Goal: Transaction & Acquisition: Purchase product/service

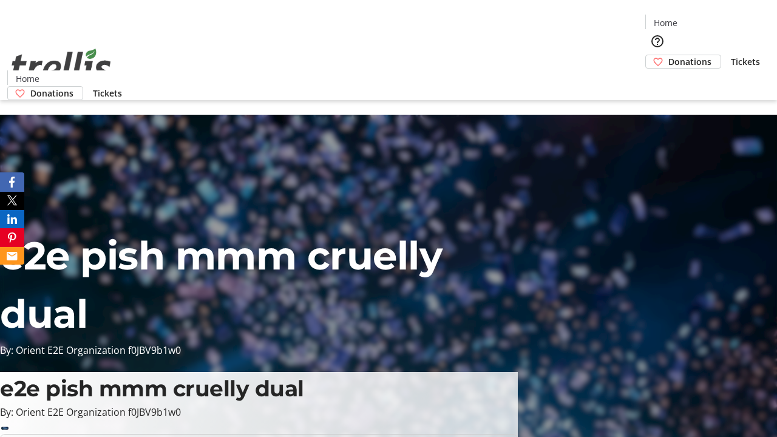
click at [730, 55] on span "Tickets" at bounding box center [744, 61] width 29 height 13
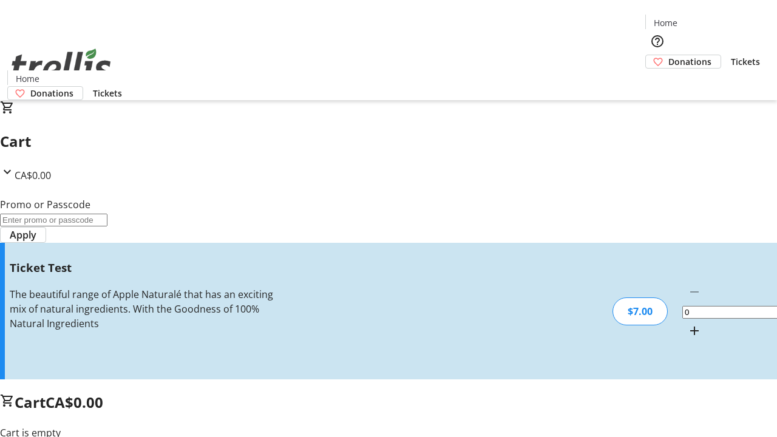
click at [687, 323] on mat-icon "Increment by one" at bounding box center [694, 330] width 15 height 15
type input "1"
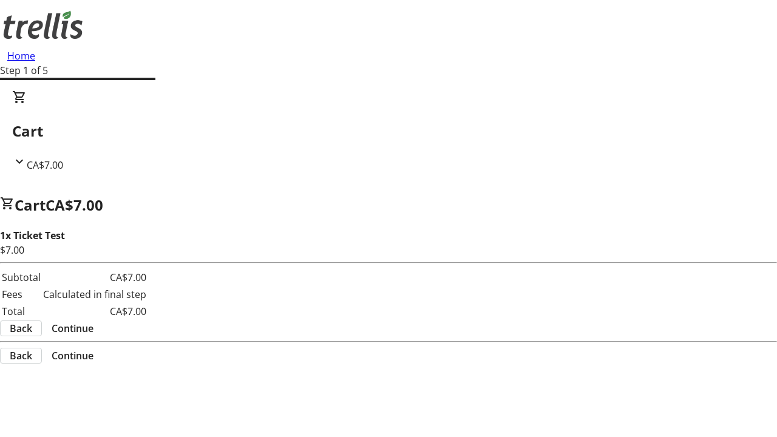
click at [93, 321] on span "Continue" at bounding box center [73, 328] width 42 height 15
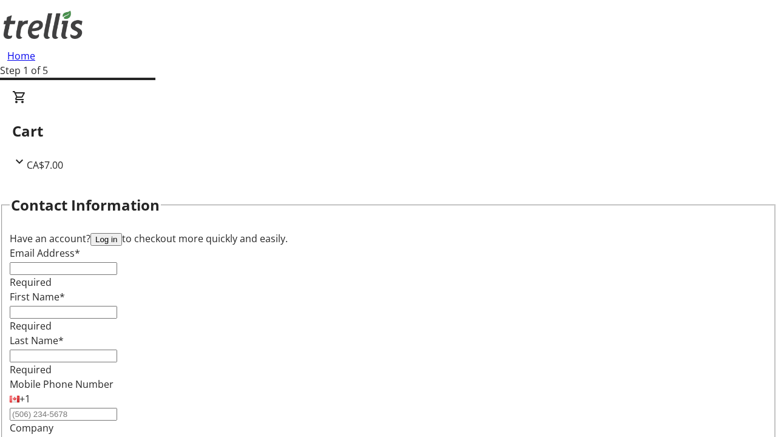
click at [122, 233] on button "Log in" at bounding box center [106, 239] width 32 height 13
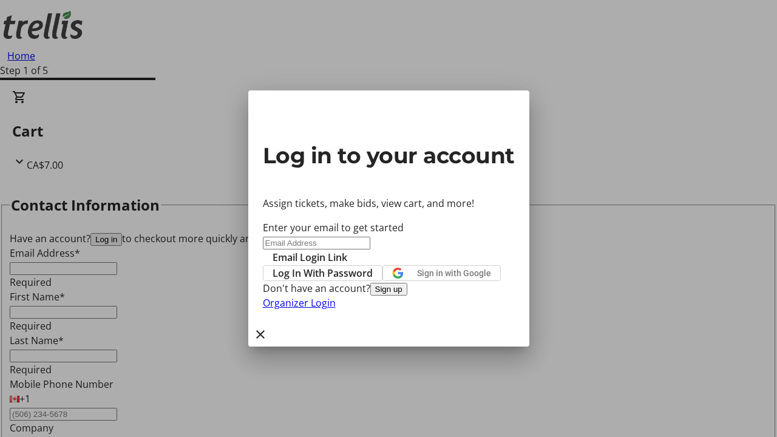
click at [373, 266] on span "Log In With Password" at bounding box center [322, 273] width 100 height 15
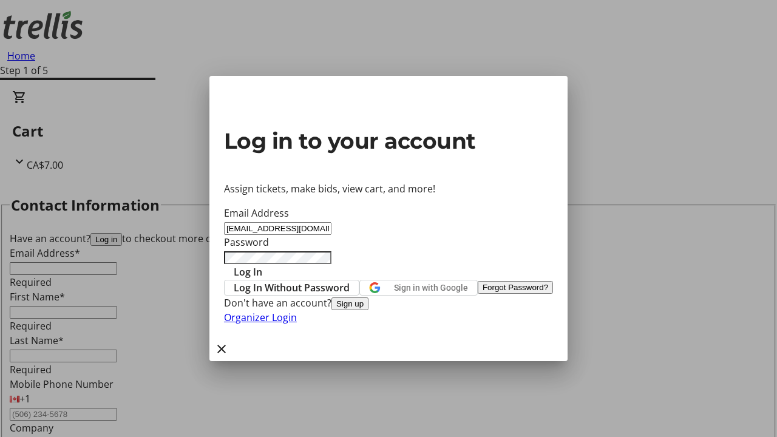
type input "[EMAIL_ADDRESS][DOMAIN_NAME]"
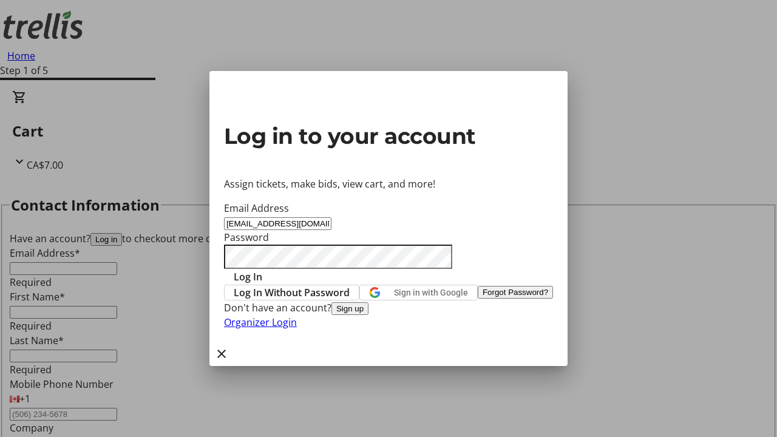
click at [262, 269] on span "Log In" at bounding box center [248, 276] width 29 height 15
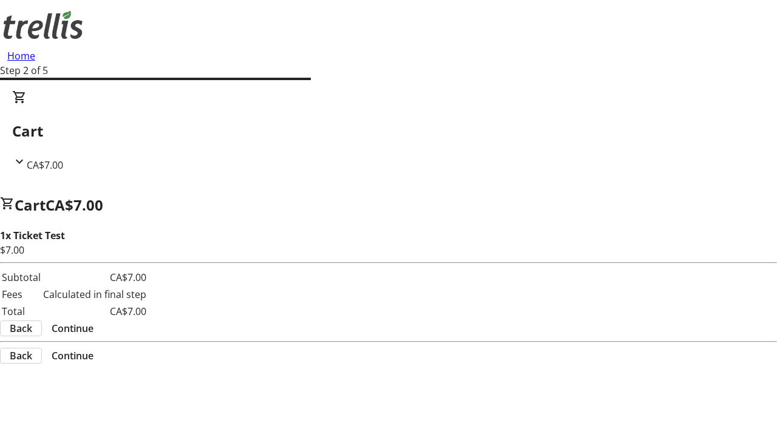
click at [93, 321] on span "Continue" at bounding box center [73, 328] width 42 height 15
